Goal: Find specific page/section: Find specific page/section

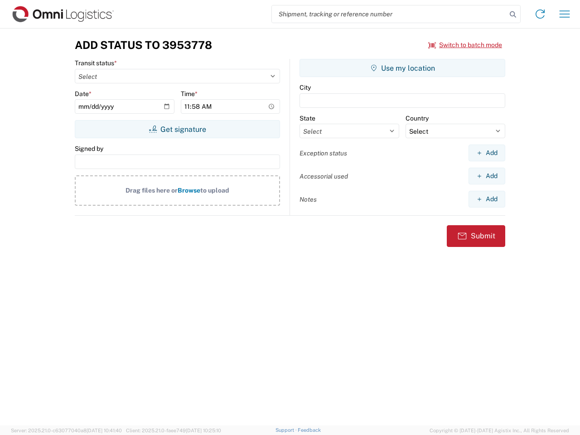
click at [389, 14] on input "search" at bounding box center [389, 13] width 235 height 17
click at [513, 15] on icon at bounding box center [513, 14] width 13 height 13
click at [540, 14] on icon at bounding box center [540, 14] width 15 height 15
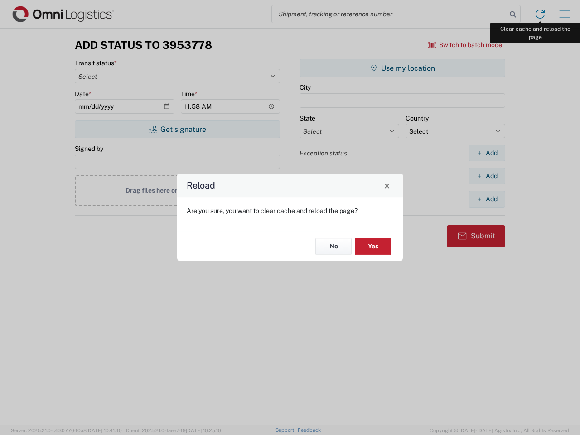
click at [565, 14] on div "Reload Are you sure, you want to clear cache and reload the page? No Yes" at bounding box center [290, 217] width 580 height 435
click at [466, 45] on div "Reload Are you sure, you want to clear cache and reload the page? No Yes" at bounding box center [290, 217] width 580 height 435
click at [177, 129] on div "Reload Are you sure, you want to clear cache and reload the page? No Yes" at bounding box center [290, 217] width 580 height 435
click at [403, 68] on div "Reload Are you sure, you want to clear cache and reload the page? No Yes" at bounding box center [290, 217] width 580 height 435
click at [487, 153] on div "Reload Are you sure, you want to clear cache and reload the page? No Yes" at bounding box center [290, 217] width 580 height 435
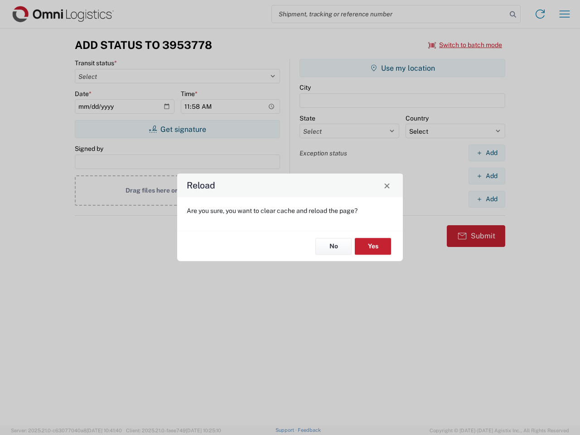
click at [487, 176] on div "Reload Are you sure, you want to clear cache and reload the page? No Yes" at bounding box center [290, 217] width 580 height 435
click at [487, 199] on div "Reload Are you sure, you want to clear cache and reload the page? No Yes" at bounding box center [290, 217] width 580 height 435
